Goal: Answer question/provide support: Share knowledge or assist other users

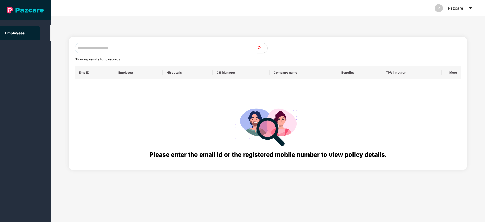
click at [470, 8] on icon "caret-down" at bounding box center [470, 8] width 3 height 2
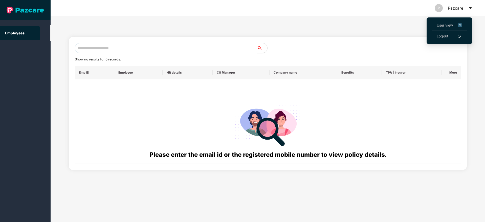
click at [440, 36] on link "Logout" at bounding box center [443, 36] width 12 height 6
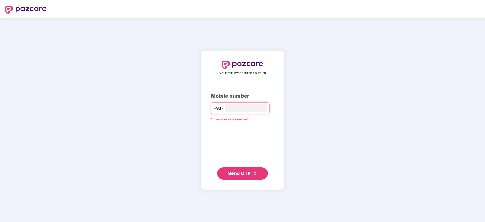
type input "**********"
click at [253, 172] on span "Send OTP" at bounding box center [242, 173] width 29 height 7
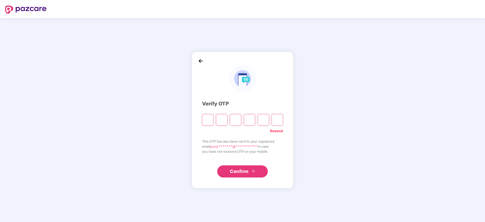
paste input "*"
type input "*"
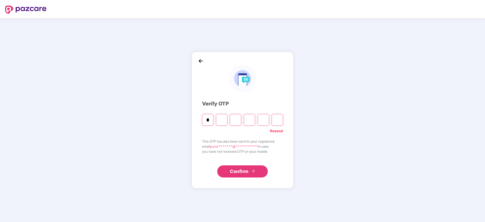
type input "*"
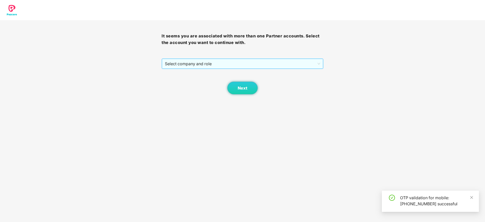
click at [229, 63] on span "Select company and role" at bounding box center [242, 64] width 155 height 10
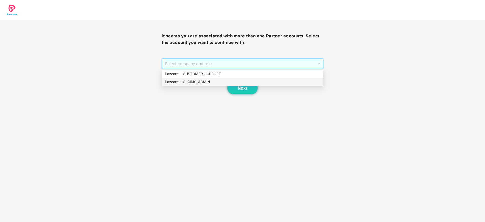
click at [216, 80] on div "Pazcare - CLAIMS_ADMIN" at bounding box center [242, 82] width 155 height 6
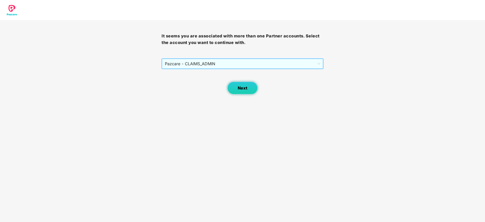
click at [238, 87] on button "Next" at bounding box center [242, 88] width 30 height 13
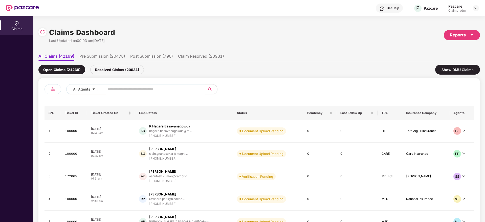
click at [157, 89] on input "text" at bounding box center [152, 89] width 91 height 8
paste input "******"
type input "******"
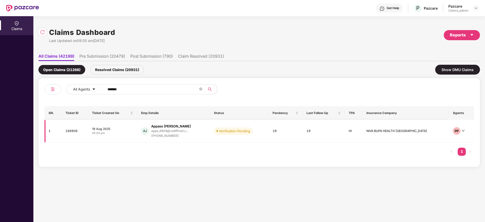
click at [205, 130] on div "AJ Appaso [PERSON_NAME] appa_4809@rediffmail.c... [PHONE_NUMBER]" at bounding box center [173, 131] width 64 height 14
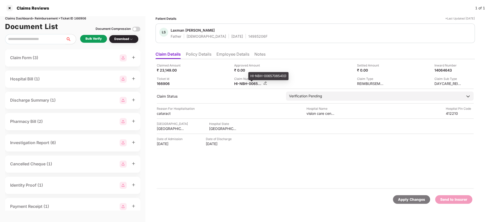
click at [243, 84] on div "HI-NBH-006570854(0)" at bounding box center [248, 83] width 28 height 5
copy div
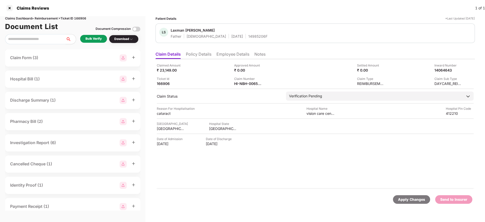
copy div
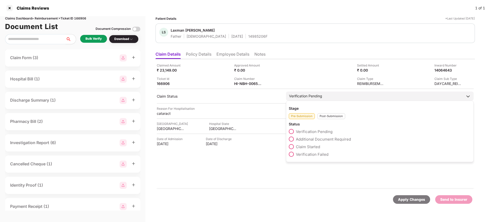
click at [325, 116] on div "Post-Submission" at bounding box center [331, 116] width 28 height 6
click at [320, 141] on span "Claim Under Process" at bounding box center [315, 139] width 38 height 5
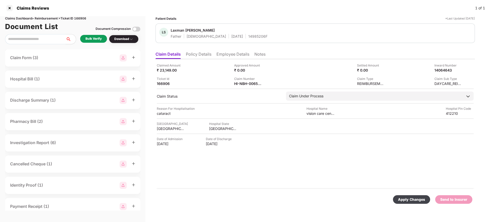
click at [406, 198] on div "Apply Changes" at bounding box center [411, 200] width 27 height 6
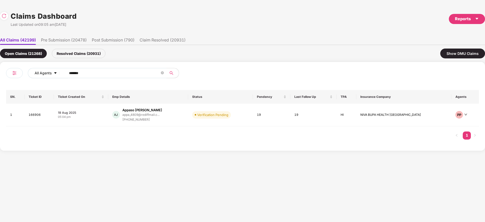
click at [38, 76] on div "All Agents ******" at bounding box center [170, 73] width 284 height 10
paste input "text"
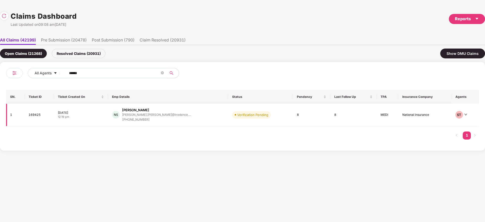
type input "******"
click at [191, 114] on div "NS [PERSON_NAME] [PERSON_NAME].[PERSON_NAME]@tredence.... [PHONE_NUMBER]" at bounding box center [168, 115] width 112 height 14
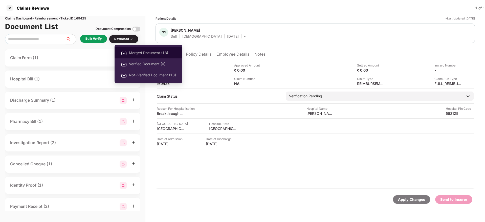
click at [150, 53] on span "Merged Document (18)" at bounding box center [152, 53] width 47 height 6
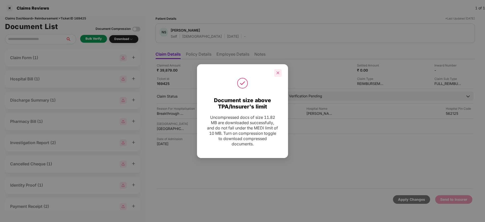
click at [279, 72] on icon "close" at bounding box center [278, 73] width 3 height 3
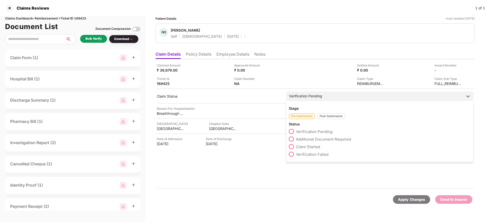
click at [320, 139] on span "Additional Document Required" at bounding box center [323, 139] width 55 height 5
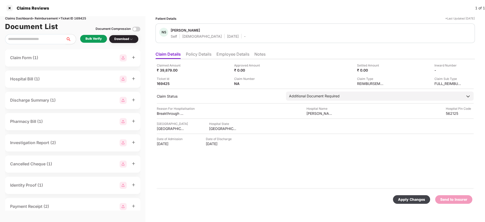
click at [404, 198] on div "Apply Changes" at bounding box center [411, 200] width 27 height 6
click at [208, 57] on li "Policy Details" at bounding box center [199, 55] width 26 height 7
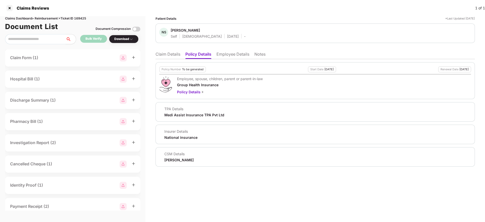
click at [174, 56] on li "Claim Details" at bounding box center [167, 55] width 25 height 7
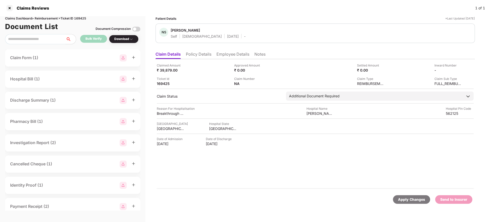
click at [203, 55] on li "Policy Details" at bounding box center [199, 55] width 26 height 7
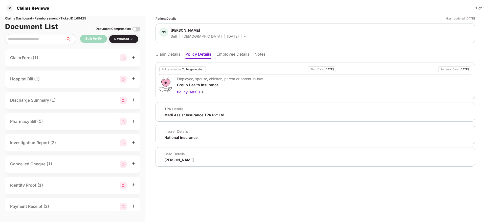
click at [228, 57] on li "Employee Details" at bounding box center [232, 55] width 33 height 7
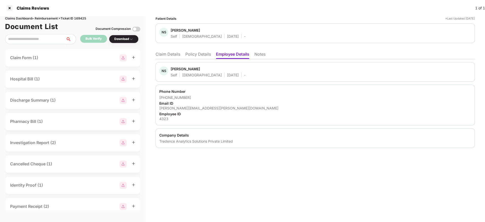
click at [174, 55] on li "Claim Details" at bounding box center [167, 55] width 25 height 7
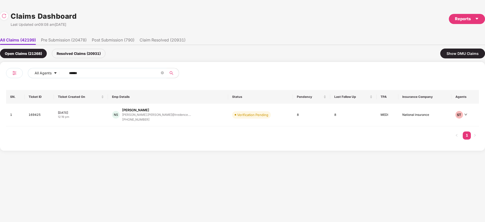
drag, startPoint x: 84, startPoint y: 75, endPoint x: 3, endPoint y: 98, distance: 84.6
click at [3, 96] on div "All Agents ****** SN. Ticket ID Ticket Created On Emp Details Status Pendency L…" at bounding box center [242, 106] width 485 height 89
paste input "text"
type input "******"
click at [185, 121] on div "PC [PERSON_NAME] Y C [PERSON_NAME][EMAIL_ADDRESS][DOMAIN_NAME]... [PHONE_NUMBER]" at bounding box center [171, 115] width 122 height 14
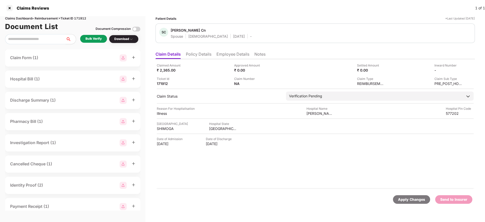
click at [96, 38] on div "Bulk Verify" at bounding box center [93, 38] width 16 height 5
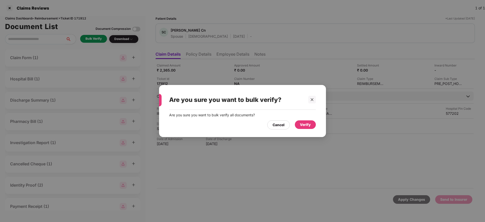
click at [302, 120] on div "Verify" at bounding box center [305, 124] width 21 height 9
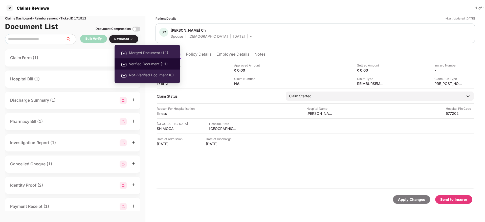
click at [140, 64] on span "Verified Document (11)" at bounding box center [151, 64] width 45 height 6
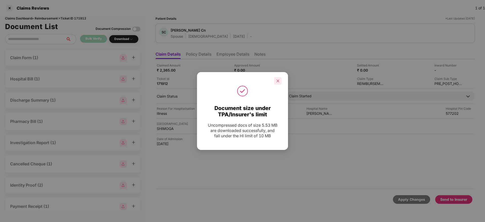
click at [279, 80] on icon "close" at bounding box center [278, 81] width 4 height 4
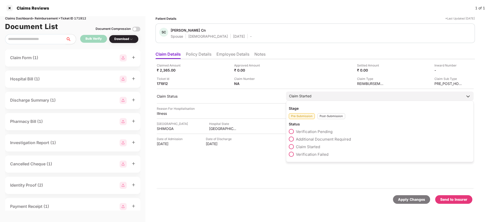
click at [330, 117] on div "Post-Submission" at bounding box center [331, 116] width 28 height 6
click at [321, 139] on span "Claim Under Process" at bounding box center [315, 139] width 38 height 5
click at [303, 139] on span "Claim Under Process" at bounding box center [315, 139] width 38 height 5
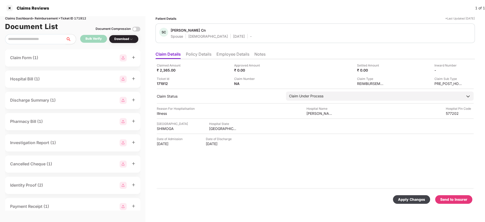
click at [419, 198] on div "Apply Changes" at bounding box center [411, 200] width 27 height 6
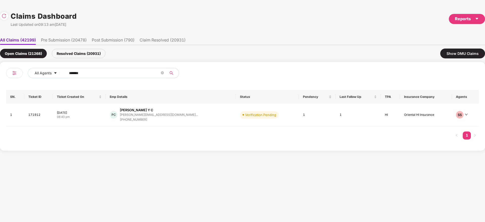
drag, startPoint x: 110, startPoint y: 74, endPoint x: 11, endPoint y: 84, distance: 99.4
click at [0, 84] on div "All Agents ****** SN. Ticket ID Ticket Created On Emp Details Status Pendency L…" at bounding box center [242, 106] width 485 height 89
paste input "text"
type input "******"
click at [177, 115] on div "SV [PERSON_NAME]... [PERSON_NAME][EMAIL_ADDRESS][DOMAIN_NAME] [PHONE_NUMBER]" at bounding box center [169, 114] width 119 height 13
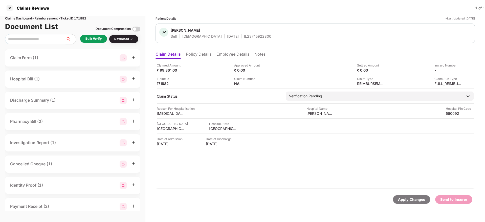
click at [202, 56] on li "Policy Details" at bounding box center [199, 55] width 26 height 7
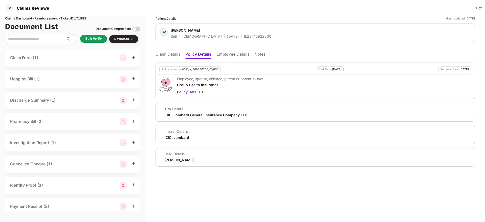
click at [205, 70] on div "4016/X/340856253/01/000" at bounding box center [200, 69] width 36 height 3
copy div "4016/X/340856253/01/000"
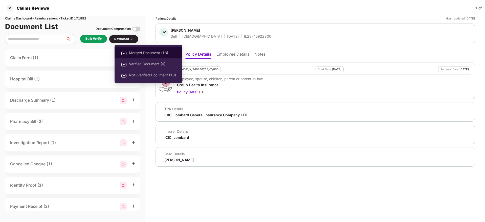
click at [144, 53] on span "Merged Document (18)" at bounding box center [152, 53] width 47 height 6
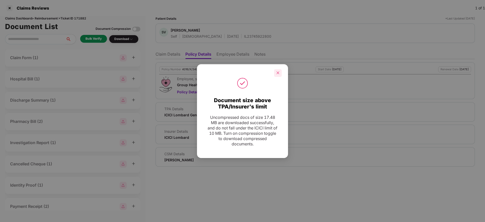
click at [279, 71] on icon "close" at bounding box center [278, 73] width 4 height 4
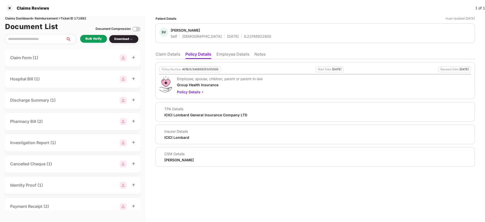
click at [244, 36] on div "IL23745922800" at bounding box center [257, 36] width 27 height 5
copy div "IL23745922800"
click at [226, 54] on li "Employee Details" at bounding box center [232, 55] width 33 height 7
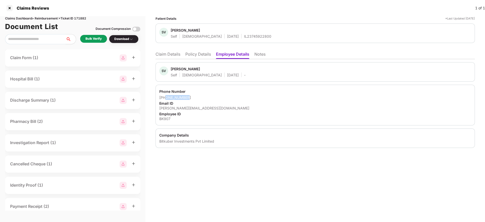
drag, startPoint x: 188, startPoint y: 97, endPoint x: 166, endPoint y: 98, distance: 22.3
click at [166, 98] on div "[PHONE_NUMBER]" at bounding box center [315, 97] width 312 height 5
copy div "8861135157"
click at [168, 55] on li "Claim Details" at bounding box center [167, 55] width 25 height 7
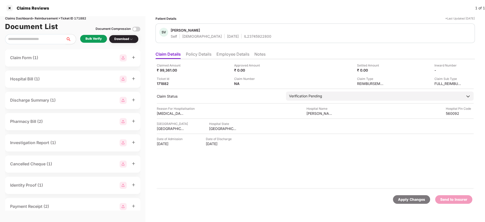
click at [164, 73] on div "Claimed Amount ₹ 99,361.00 Approved Amount ₹ 0.00 Settled Amount ₹ 0.00 Inward …" at bounding box center [315, 74] width 317 height 23
click at [165, 73] on div "Claimed Amount ₹ 99,361.00 Approved Amount ₹ 0.00 Settled Amount ₹ 0.00 Inward …" at bounding box center [315, 74] width 317 height 23
copy div "99,361.00"
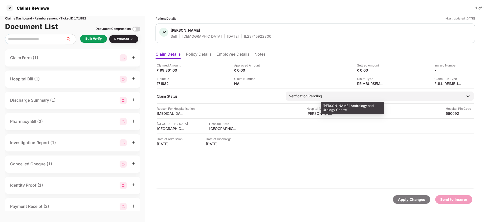
click at [316, 114] on div "[PERSON_NAME] Andrology and Urology Centre" at bounding box center [320, 113] width 28 height 5
copy div "[PERSON_NAME] Andrology and Urology Centre"
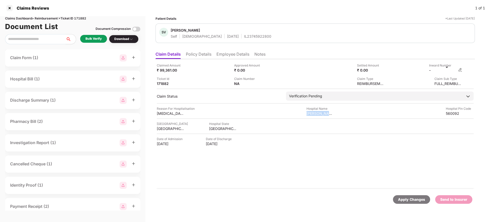
click at [459, 70] on img at bounding box center [460, 70] width 4 height 4
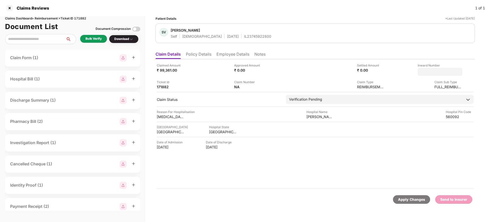
type input "**********"
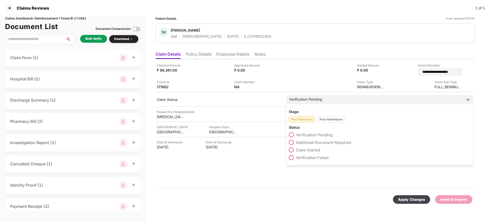
click at [328, 118] on div "Post-Submission" at bounding box center [331, 120] width 28 height 6
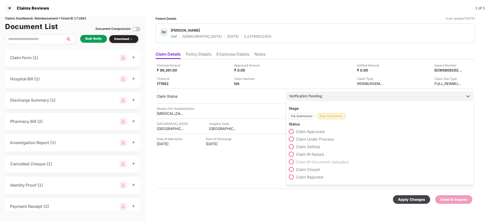
click at [315, 140] on span "Claim Under Process" at bounding box center [315, 139] width 38 height 5
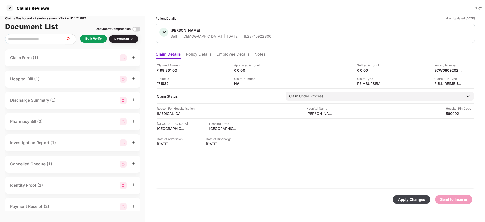
click at [411, 200] on div "Apply Changes" at bounding box center [411, 200] width 27 height 6
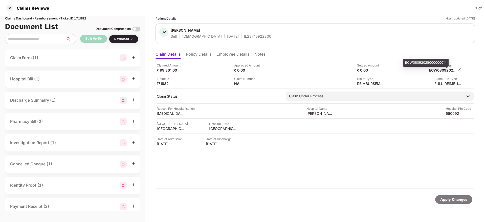
click at [439, 69] on div "ECW08092025000000014" at bounding box center [443, 70] width 28 height 5
click at [438, 69] on div "ECW08092025000000014" at bounding box center [443, 70] width 28 height 5
copy div "ECW08092025000000014"
click at [272, 135] on div "Claimed Amount ₹ 99,361.00 Approved Amount ₹ 0.00 Settled Amount ₹ 0.00 Inward …" at bounding box center [314, 124] width 319 height 130
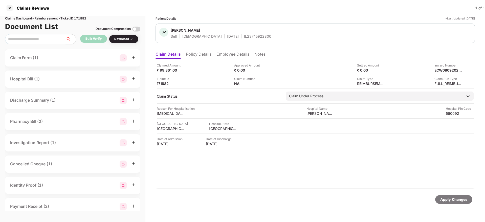
click at [272, 135] on div "Claimed Amount ₹ 99,361.00 Approved Amount ₹ 0.00 Settled Amount ₹ 0.00 Inward …" at bounding box center [314, 124] width 319 height 130
click at [281, 136] on div "Claimed Amount ₹ 99,361.00 Approved Amount ₹ 0.00 Settled Amount ₹ 0.00 Inward …" at bounding box center [314, 124] width 319 height 130
drag, startPoint x: 281, startPoint y: 136, endPoint x: 463, endPoint y: 236, distance: 207.3
click at [463, 222] on html "Claims Reviews 1 of 1 Claims Dashboard > Reimbursement > Ticket ID 171882 Docum…" at bounding box center [242, 111] width 485 height 222
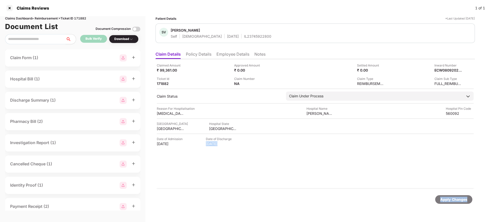
click at [275, 165] on div "Claimed Amount ₹ 99,361.00 Approved Amount ₹ 0.00 Settled Amount ₹ 0.00 Inward …" at bounding box center [314, 124] width 319 height 130
click at [198, 56] on li "Policy Details" at bounding box center [199, 55] width 26 height 7
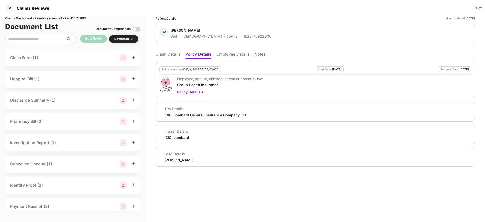
click at [199, 70] on div "4016/X/340856253/01/000" at bounding box center [200, 69] width 36 height 3
copy div "4016/X/340856253/01/000"
click at [244, 35] on div "IL23745922800" at bounding box center [257, 36] width 27 height 5
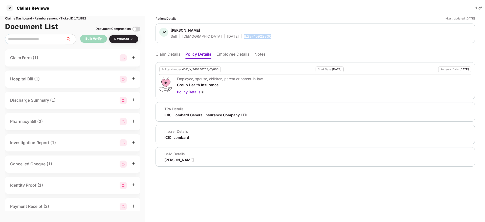
click at [244, 35] on div "IL23745922800" at bounding box center [257, 36] width 27 height 5
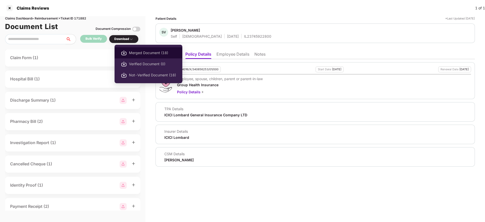
click at [143, 52] on span "Merged Document (18)" at bounding box center [152, 53] width 47 height 6
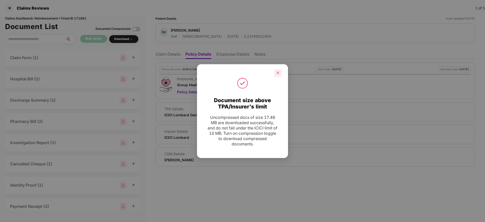
click at [278, 72] on icon "close" at bounding box center [278, 73] width 3 height 3
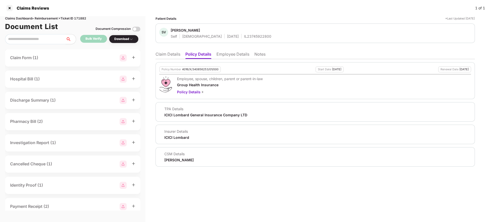
click at [232, 53] on li "Employee Details" at bounding box center [232, 55] width 33 height 7
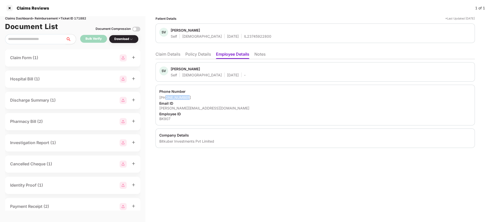
drag, startPoint x: 187, startPoint y: 97, endPoint x: 165, endPoint y: 98, distance: 22.0
click at [165, 98] on div "[PHONE_NUMBER]" at bounding box center [315, 97] width 312 height 5
click at [169, 52] on li "Claim Details" at bounding box center [167, 55] width 25 height 7
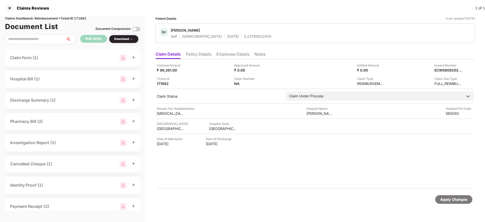
scroll to position [0, 0]
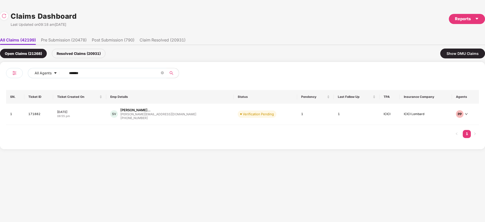
drag, startPoint x: 103, startPoint y: 76, endPoint x: 37, endPoint y: 80, distance: 65.9
click at [37, 80] on div "All Agents ******" at bounding box center [124, 75] width 236 height 14
paste input "text"
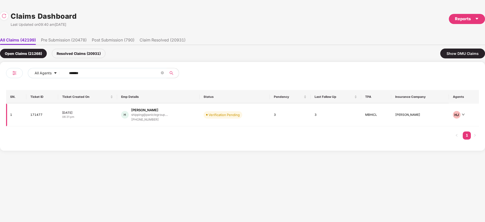
type input "******"
click at [192, 115] on div "H [PERSON_NAME] shipping@paniclegroup.... [PHONE_NUMBER]" at bounding box center [158, 115] width 74 height 14
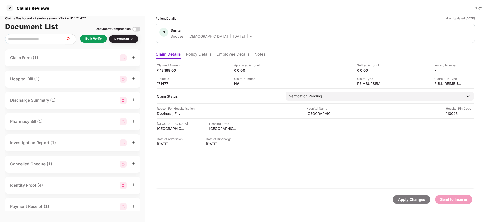
click at [200, 55] on li "Policy Details" at bounding box center [199, 55] width 26 height 7
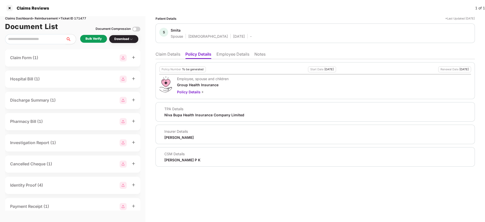
click at [172, 160] on div "[PERSON_NAME] P K" at bounding box center [182, 159] width 36 height 5
click at [165, 52] on li "Claim Details" at bounding box center [167, 55] width 25 height 7
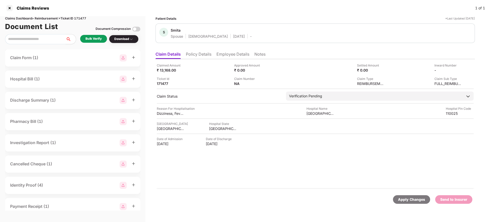
click at [227, 52] on li "Employee Details" at bounding box center [232, 55] width 33 height 7
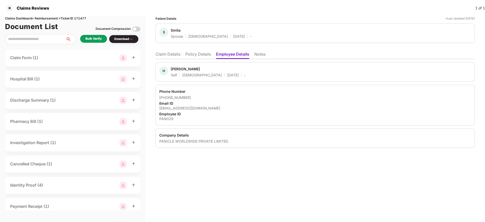
drag, startPoint x: 436, startPoint y: 72, endPoint x: 382, endPoint y: 11, distance: 80.6
click at [435, 72] on div "H [PERSON_NAME] Self [DEMOGRAPHIC_DATA] [DATE] -" at bounding box center [315, 71] width 312 height 11
click at [168, 58] on li "Claim Details" at bounding box center [167, 55] width 25 height 7
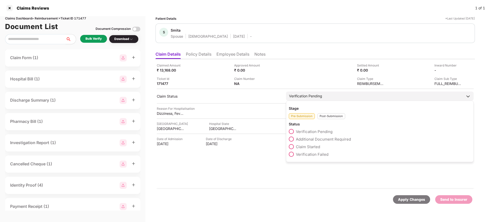
click at [314, 146] on span "Claim Started" at bounding box center [308, 146] width 24 height 5
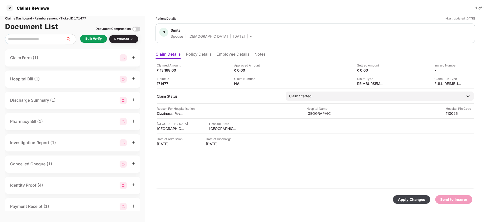
click at [419, 200] on div "Apply Changes" at bounding box center [411, 200] width 27 height 6
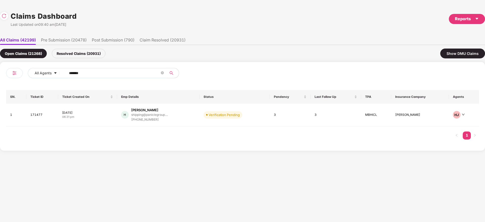
drag, startPoint x: 88, startPoint y: 72, endPoint x: 1, endPoint y: 81, distance: 87.4
click at [0, 81] on div "All Agents ****** SN. Ticket ID Ticket Created On Emp Details Status Pendency L…" at bounding box center [242, 106] width 485 height 89
paste input "text"
type input "******"
click at [185, 112] on div "[PERSON_NAME] S 10000827@mspllimited.c... [PHONE_NUMBER]" at bounding box center [161, 115] width 79 height 14
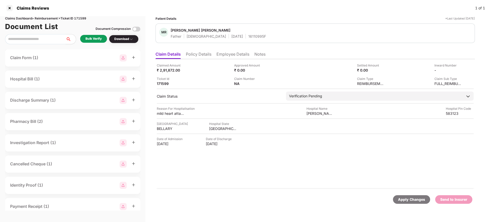
click at [101, 39] on div "Bulk Verify" at bounding box center [93, 38] width 16 height 5
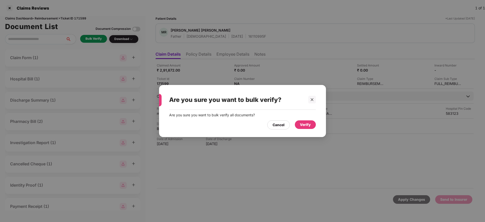
click at [302, 123] on div "Verify" at bounding box center [305, 125] width 11 height 6
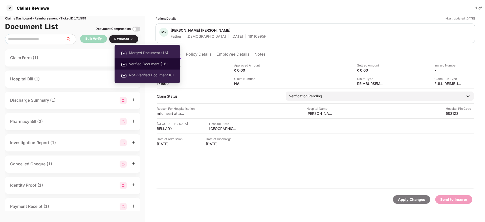
click at [142, 64] on span "Verified Document (16)" at bounding box center [151, 64] width 45 height 6
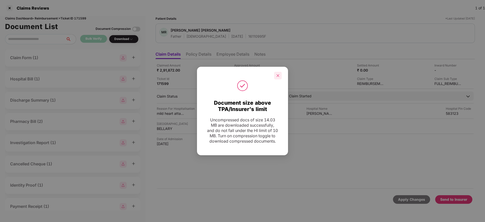
click at [278, 74] on icon "close" at bounding box center [278, 76] width 4 height 4
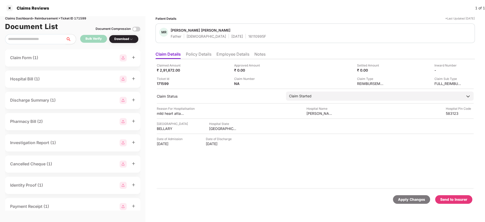
click at [462, 199] on div "Send to Insurer" at bounding box center [453, 200] width 27 height 6
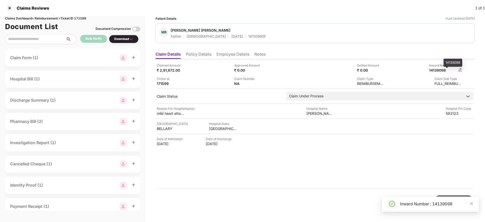
click at [440, 69] on div "14139098" at bounding box center [443, 70] width 28 height 5
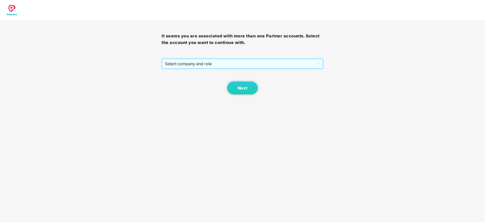
click at [228, 63] on span "Select company and role" at bounding box center [242, 64] width 155 height 10
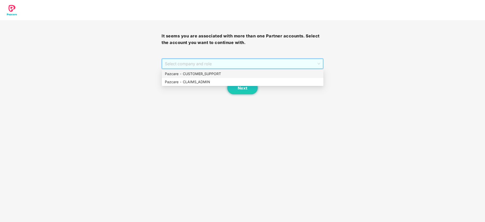
click at [218, 73] on div "Pazcare - CUSTOMER_SUPPORT" at bounding box center [242, 74] width 155 height 6
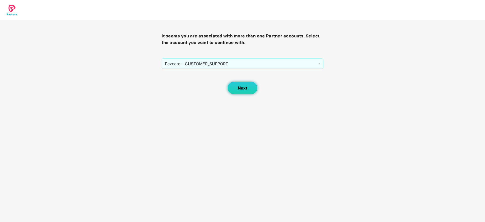
click at [239, 91] on button "Next" at bounding box center [242, 88] width 30 height 13
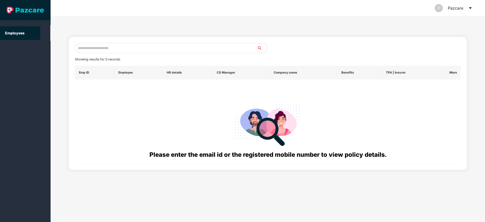
click at [107, 48] on input "text" at bounding box center [166, 48] width 182 height 10
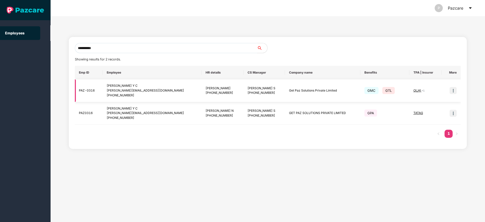
type input "**********"
click at [452, 94] on img at bounding box center [452, 90] width 7 height 7
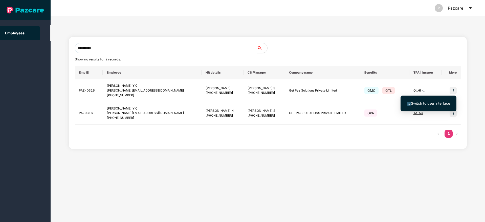
click at [432, 102] on span "Switch to user interface" at bounding box center [430, 103] width 39 height 4
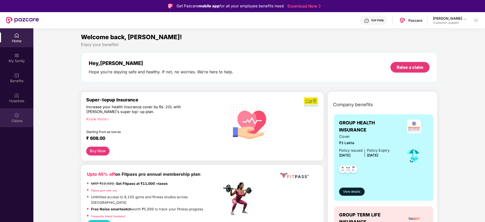
click at [14, 121] on div "Claims" at bounding box center [16, 120] width 33 height 5
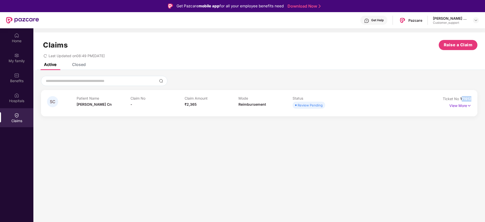
drag, startPoint x: 473, startPoint y: 101, endPoint x: 461, endPoint y: 100, distance: 12.1
click at [461, 100] on div "SC Patient Name Shashikala Cn Claim No - Claim Amount ₹2,365 Mode Reimbursement…" at bounding box center [259, 103] width 436 height 26
copy span "171912"
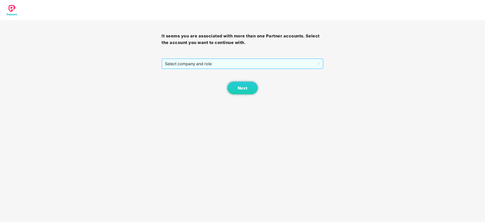
click at [208, 63] on span "Select company and role" at bounding box center [242, 64] width 155 height 10
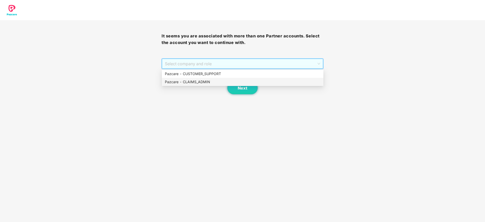
click at [202, 83] on div "Pazcare - CLAIMS_ADMIN" at bounding box center [242, 82] width 155 height 6
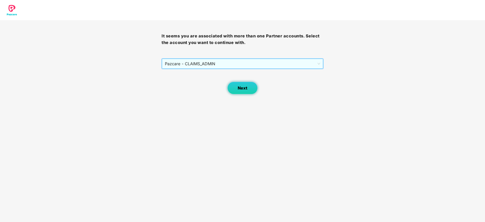
click at [232, 85] on button "Next" at bounding box center [242, 88] width 30 height 13
